Goal: Task Accomplishment & Management: Use online tool/utility

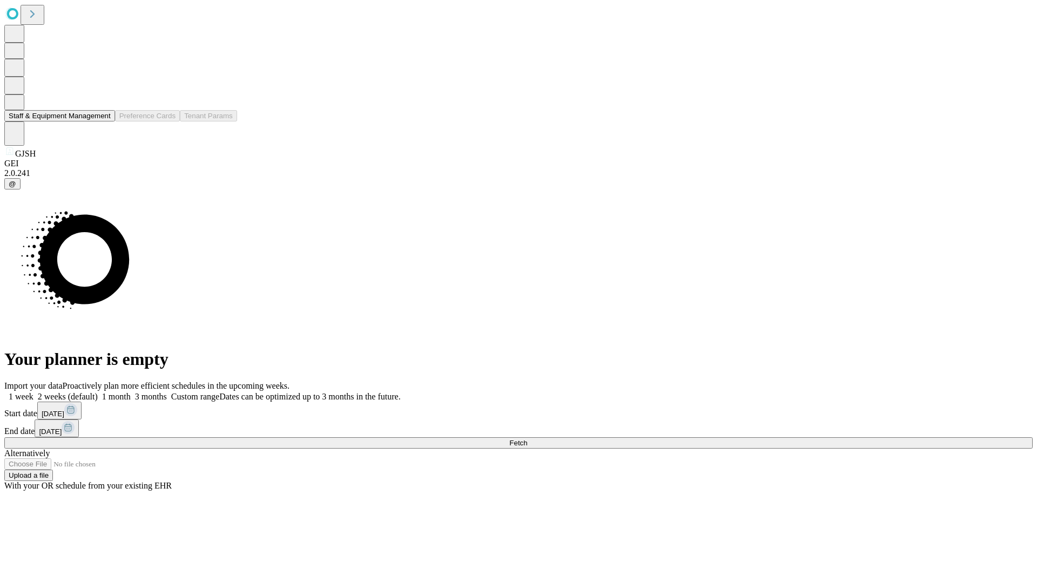
click at [103, 121] on button "Staff & Equipment Management" at bounding box center [59, 115] width 111 height 11
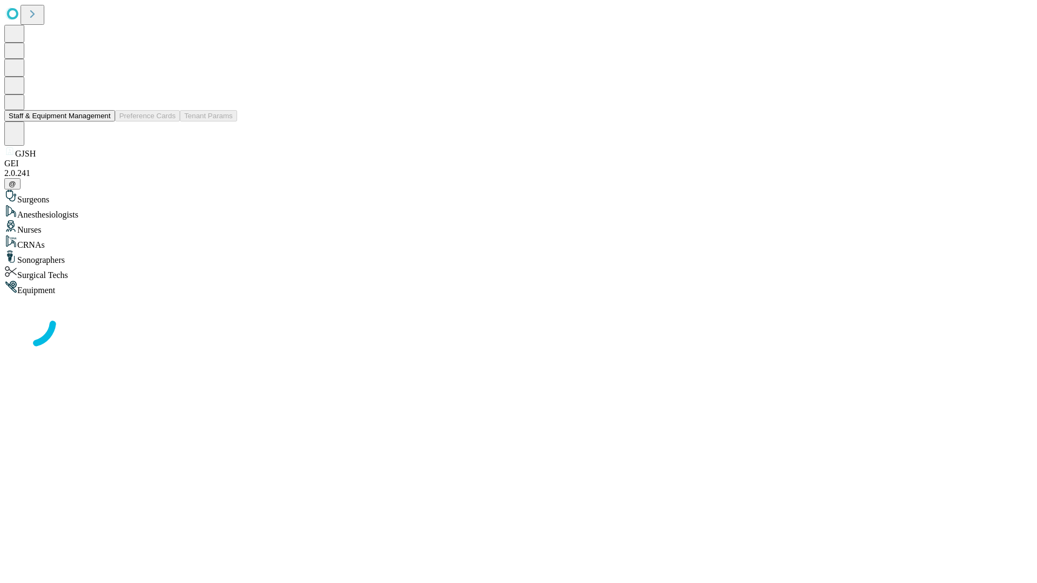
click at [103, 121] on button "Staff & Equipment Management" at bounding box center [59, 115] width 111 height 11
